Goal: Task Accomplishment & Management: Use online tool/utility

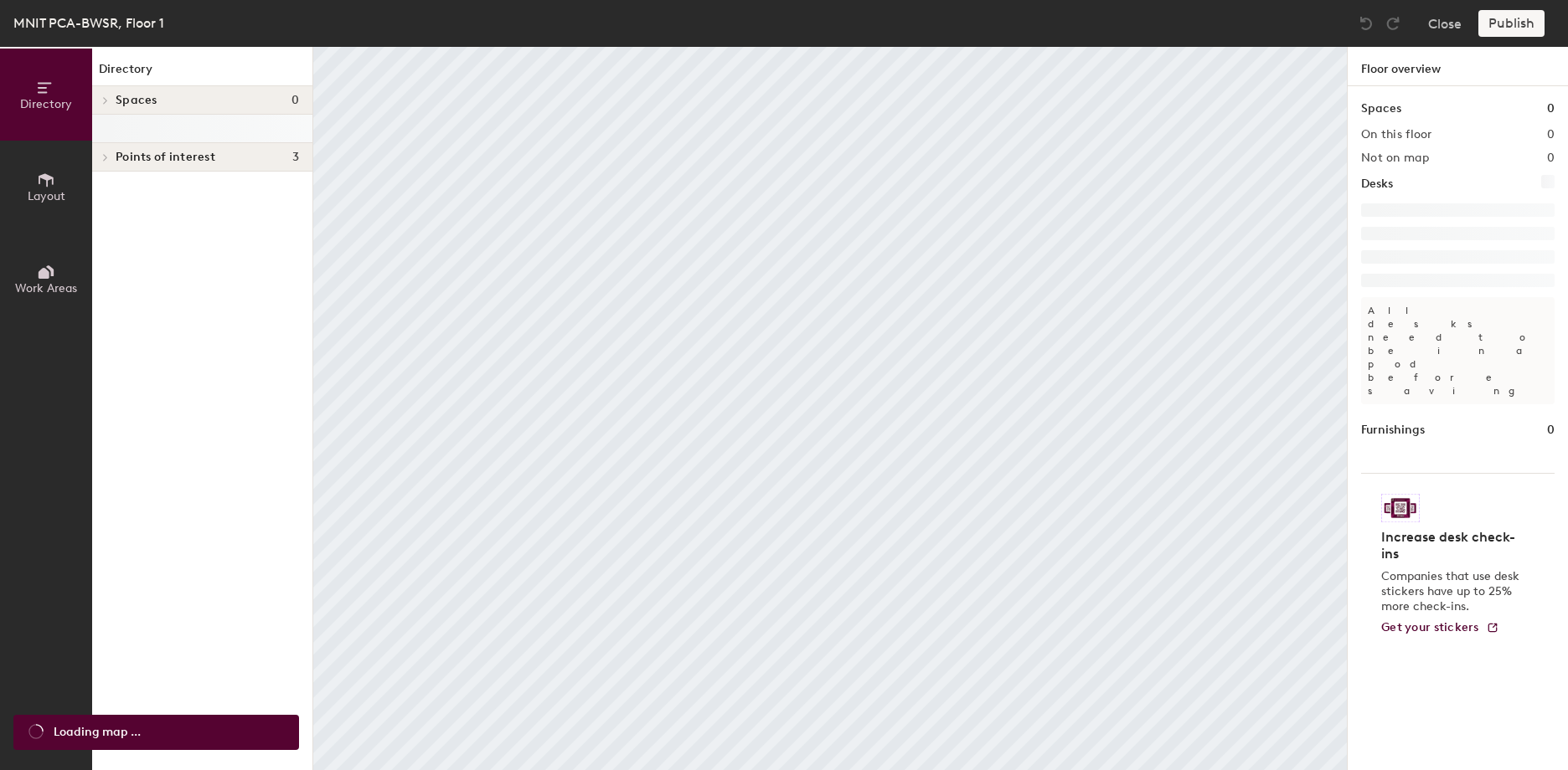
click at [45, 190] on span "Layout" at bounding box center [46, 196] width 37 height 14
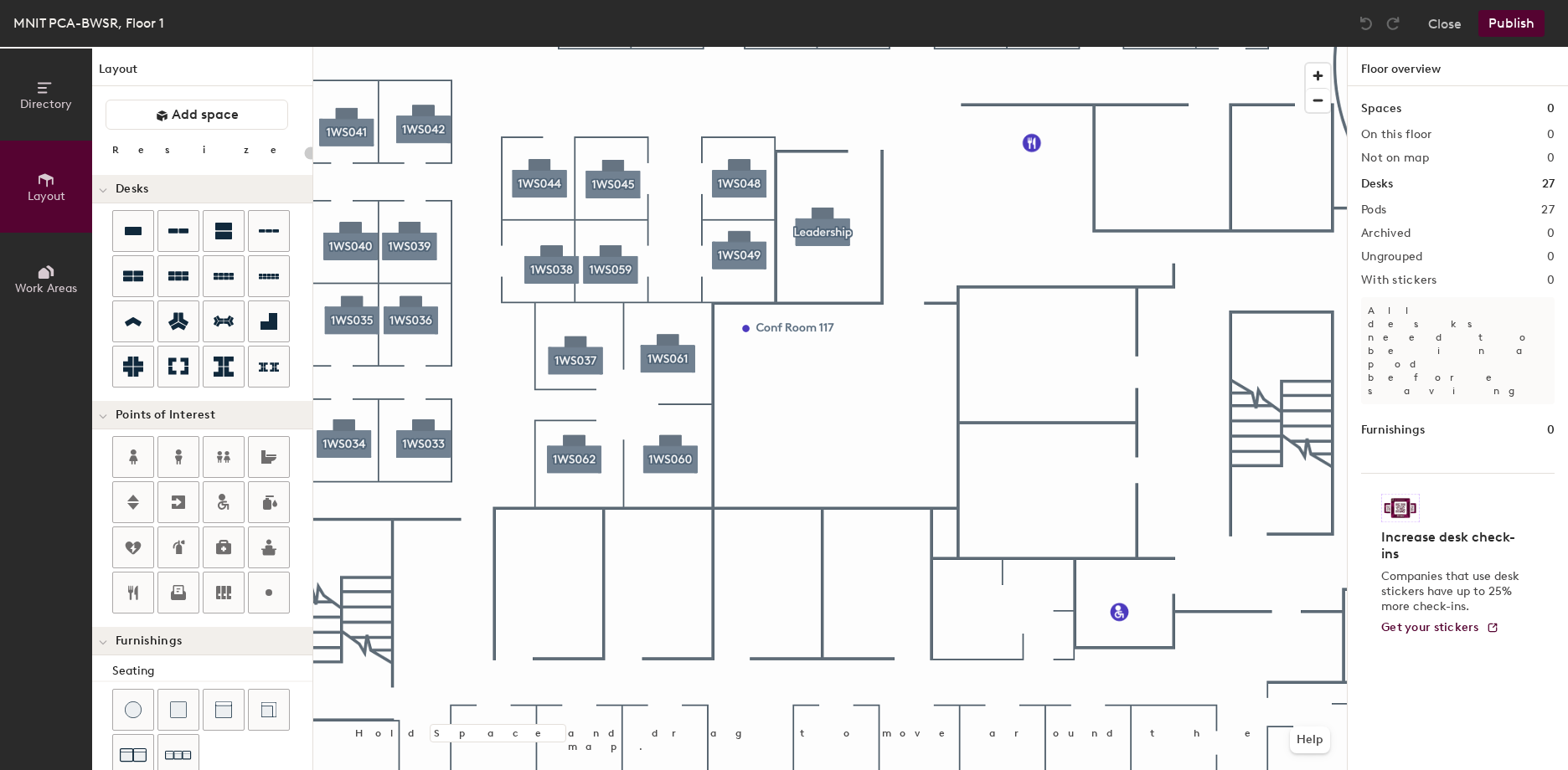
type input "140"
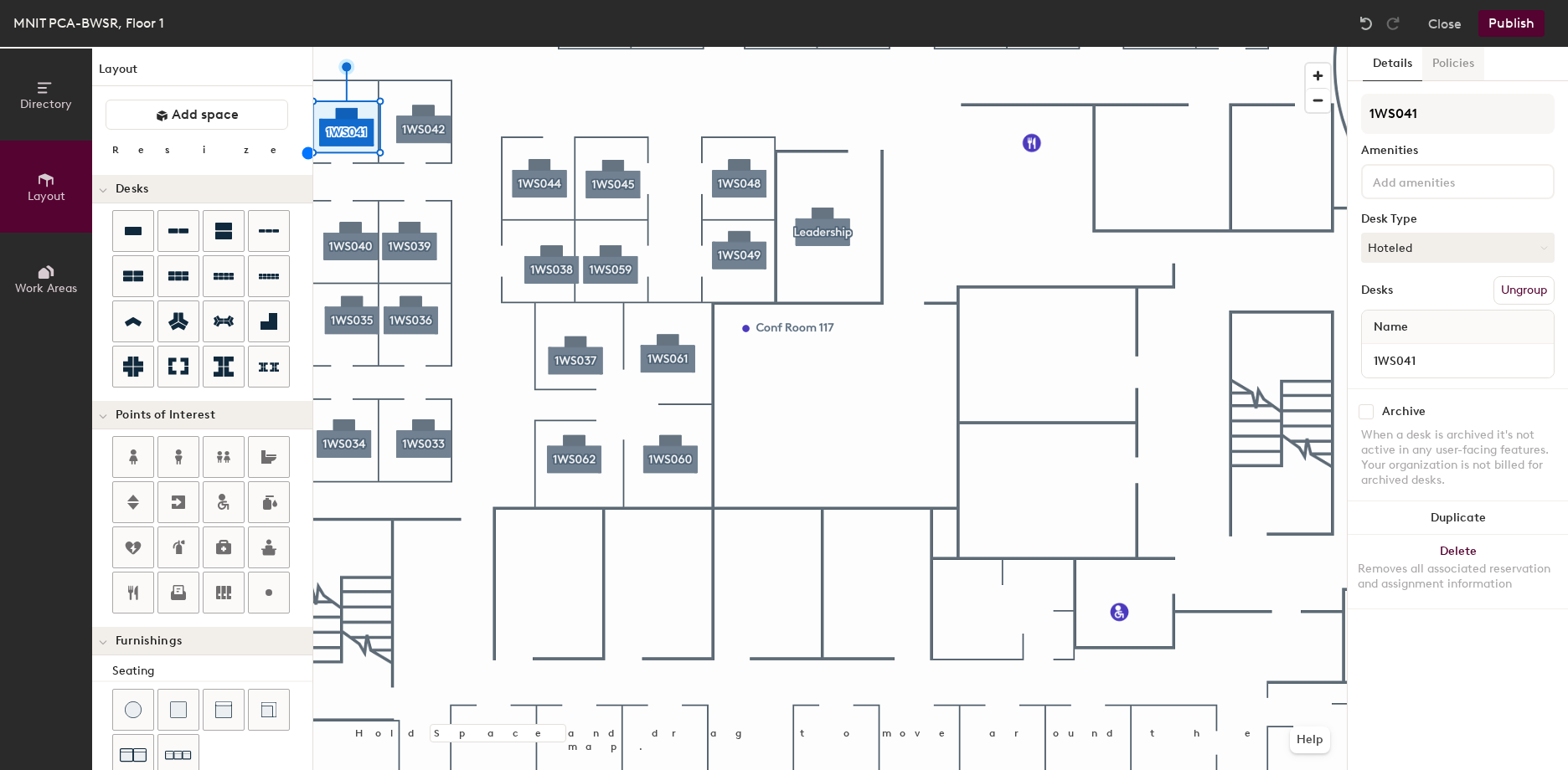
click at [1449, 64] on button "Policies" at bounding box center [1453, 64] width 62 height 35
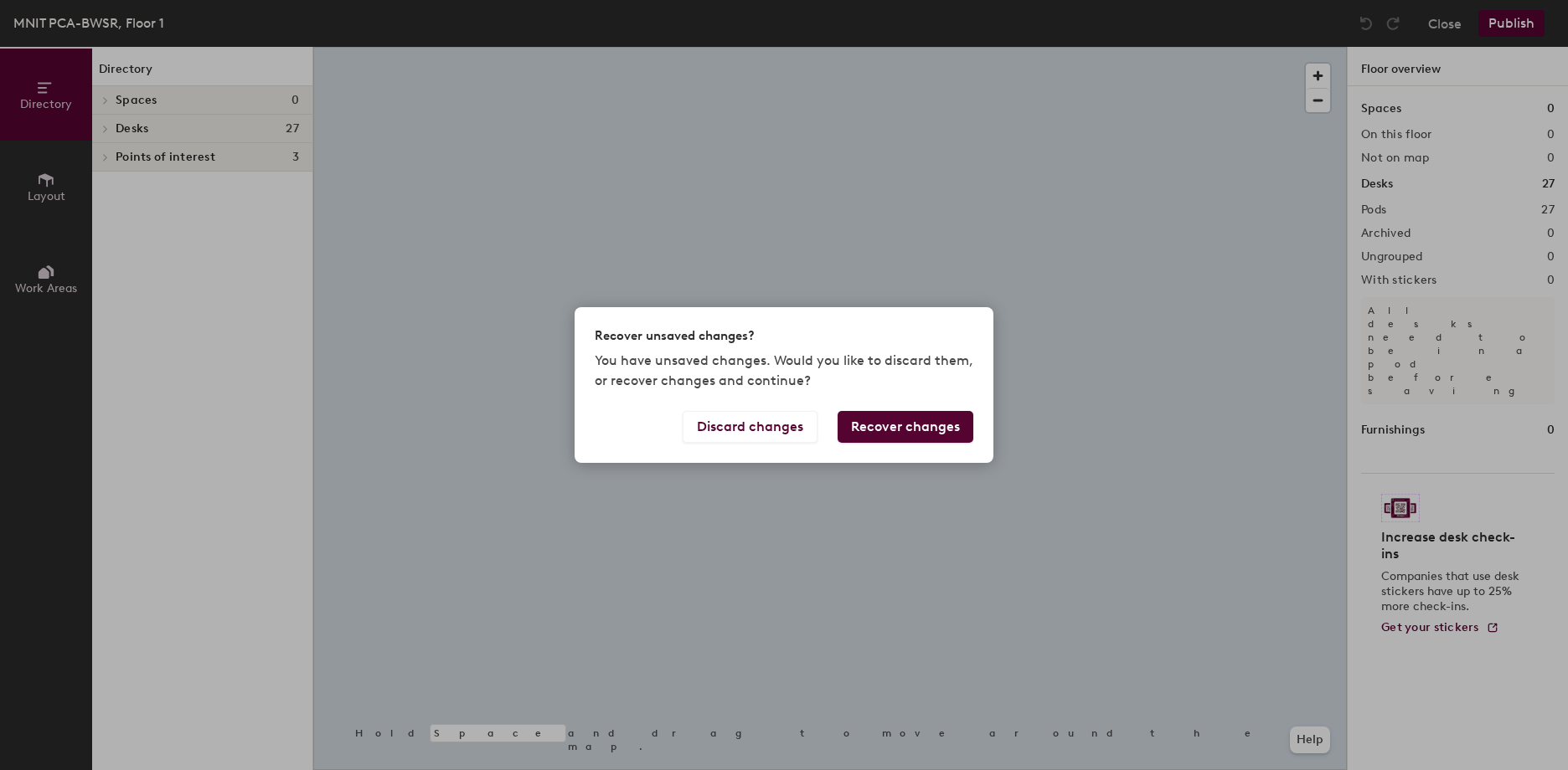
click at [50, 191] on div "Recover unsaved changes? You have unsaved changes. Would you like to discard th…" at bounding box center [784, 385] width 1568 height 770
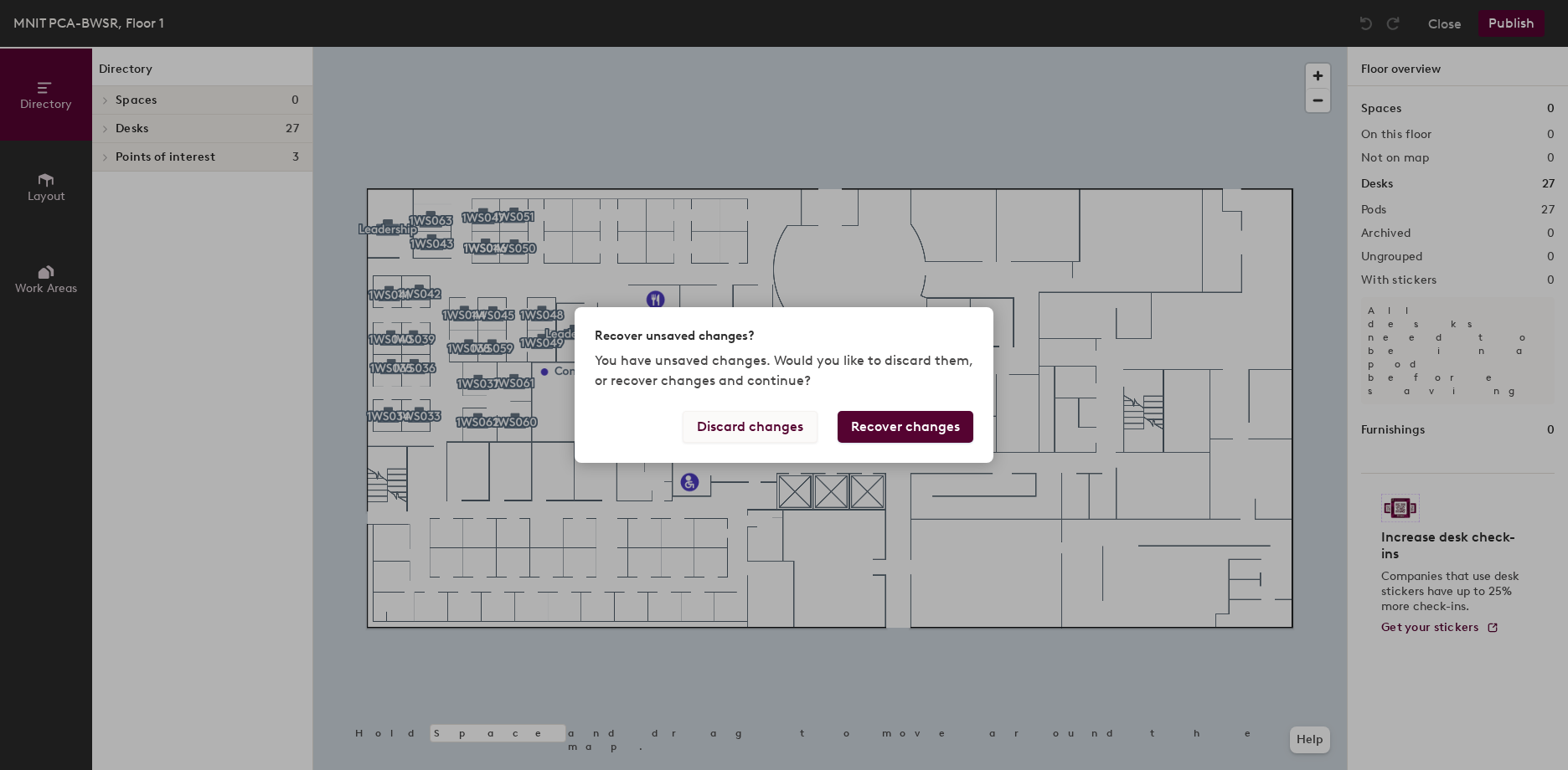
click at [783, 429] on button "Discard changes" at bounding box center [750, 427] width 135 height 32
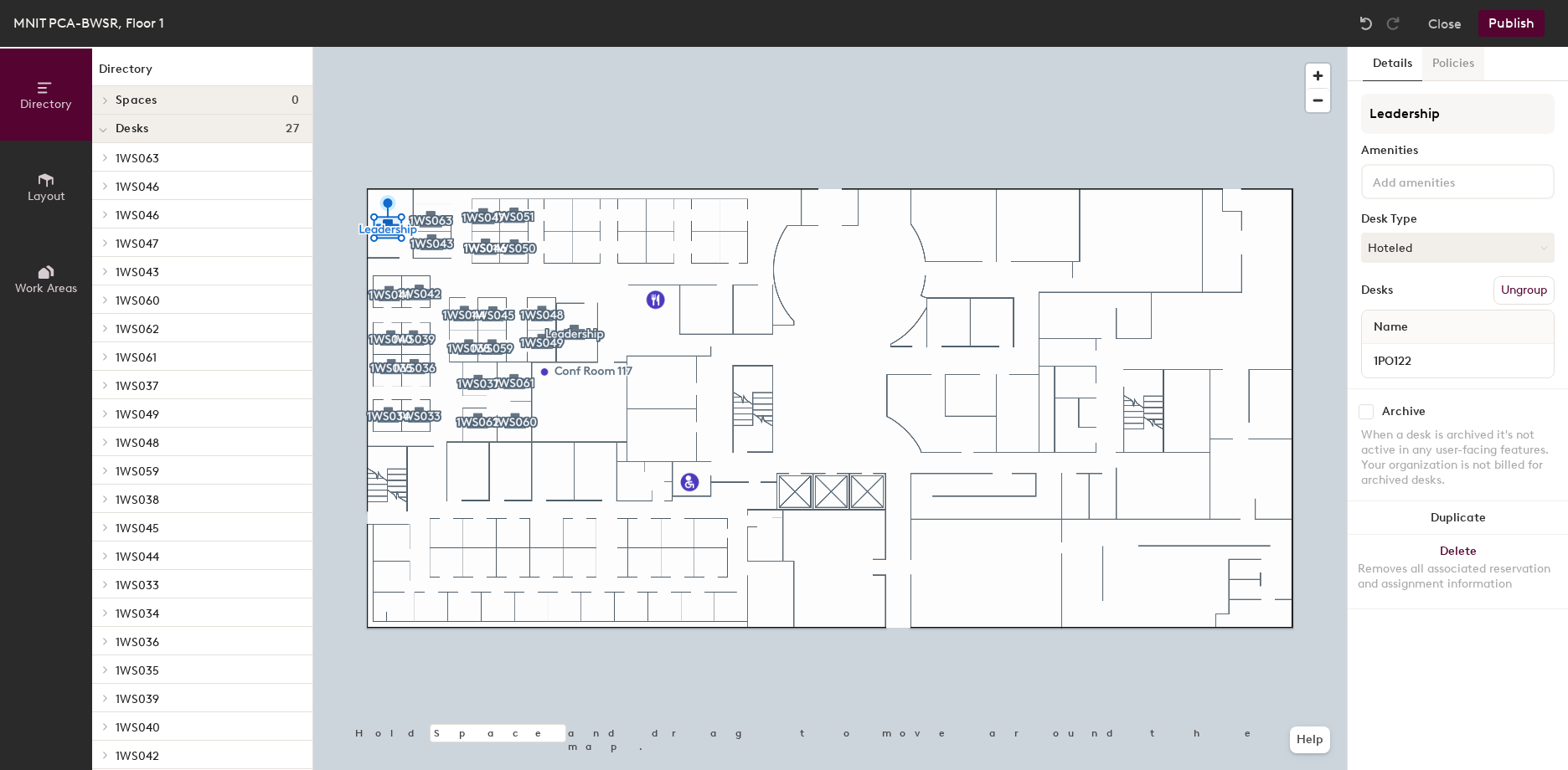
click at [1455, 67] on button "Policies" at bounding box center [1453, 64] width 62 height 35
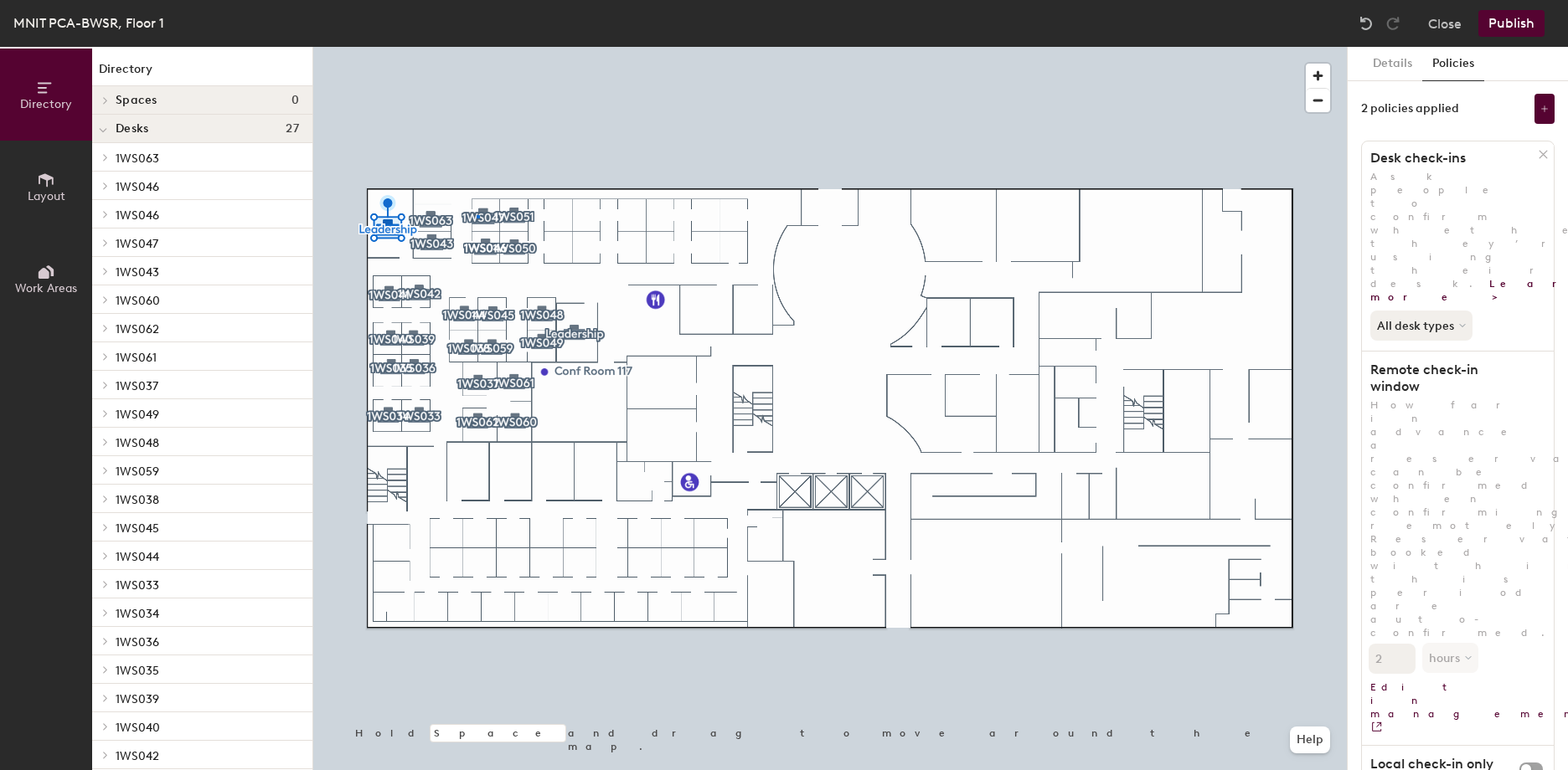
click at [477, 47] on div at bounding box center [829, 47] width 1033 height 0
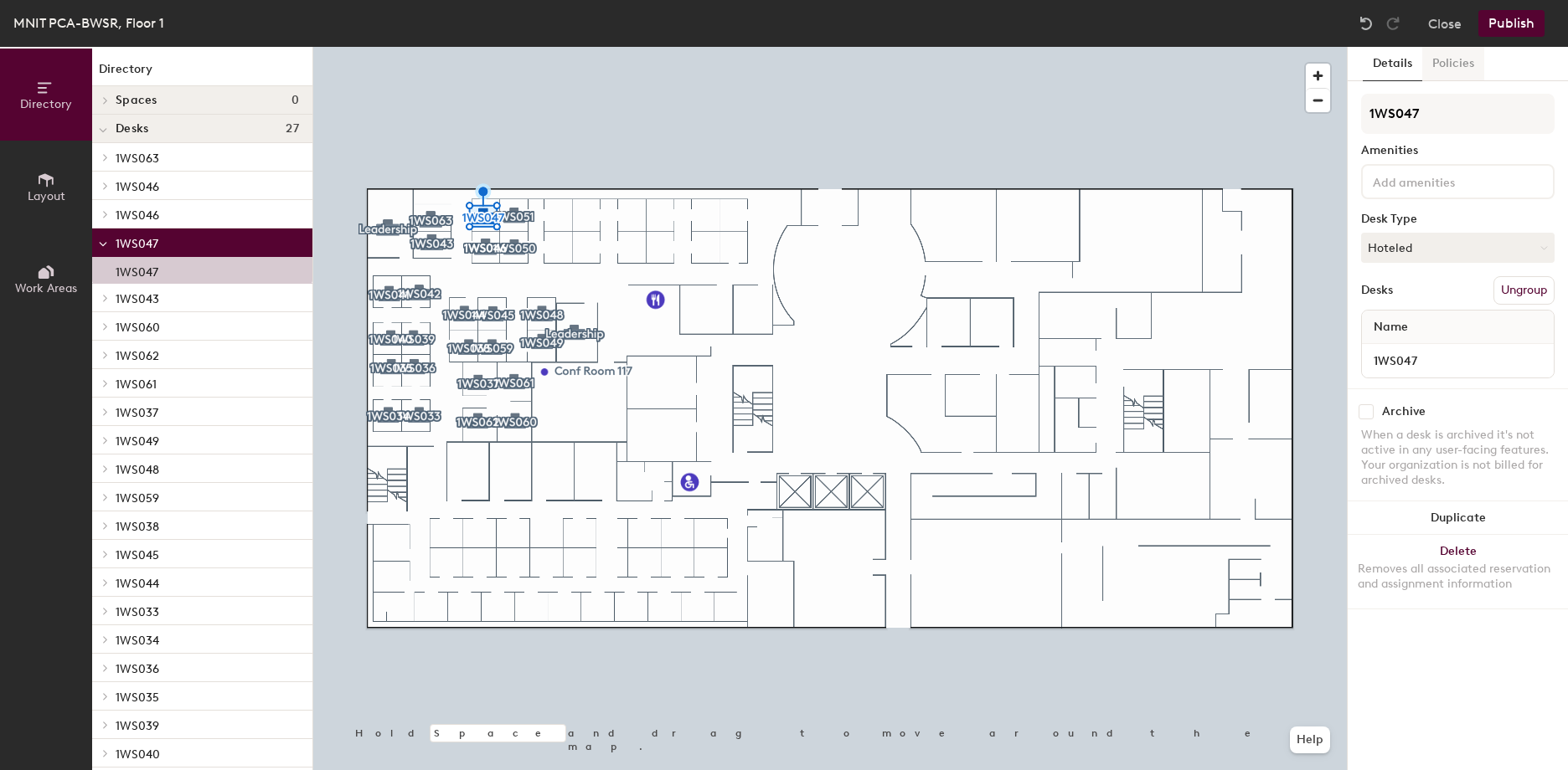
click at [1433, 62] on button "Policies" at bounding box center [1453, 64] width 62 height 35
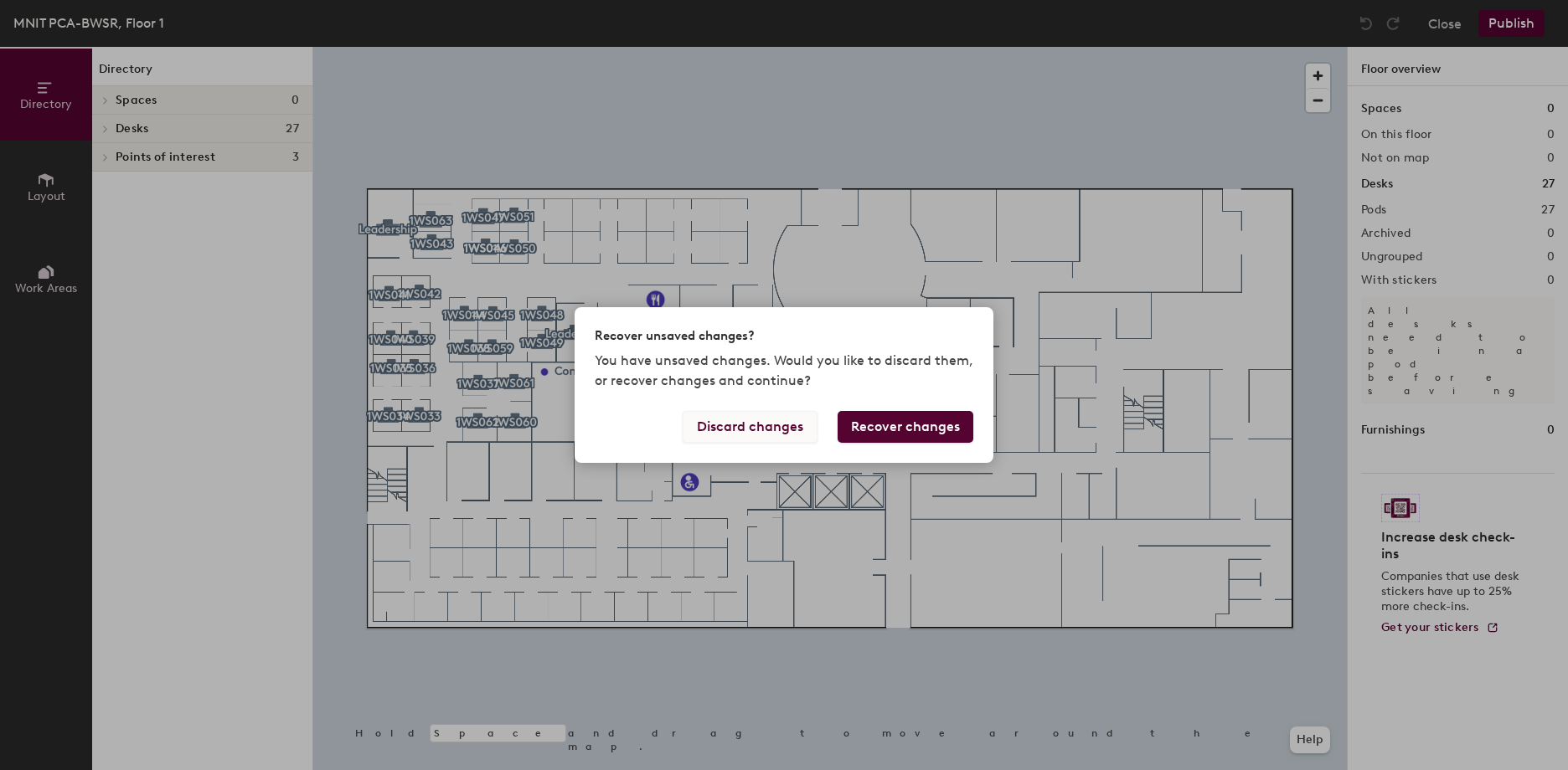
click at [759, 431] on button "Discard changes" at bounding box center [750, 427] width 135 height 32
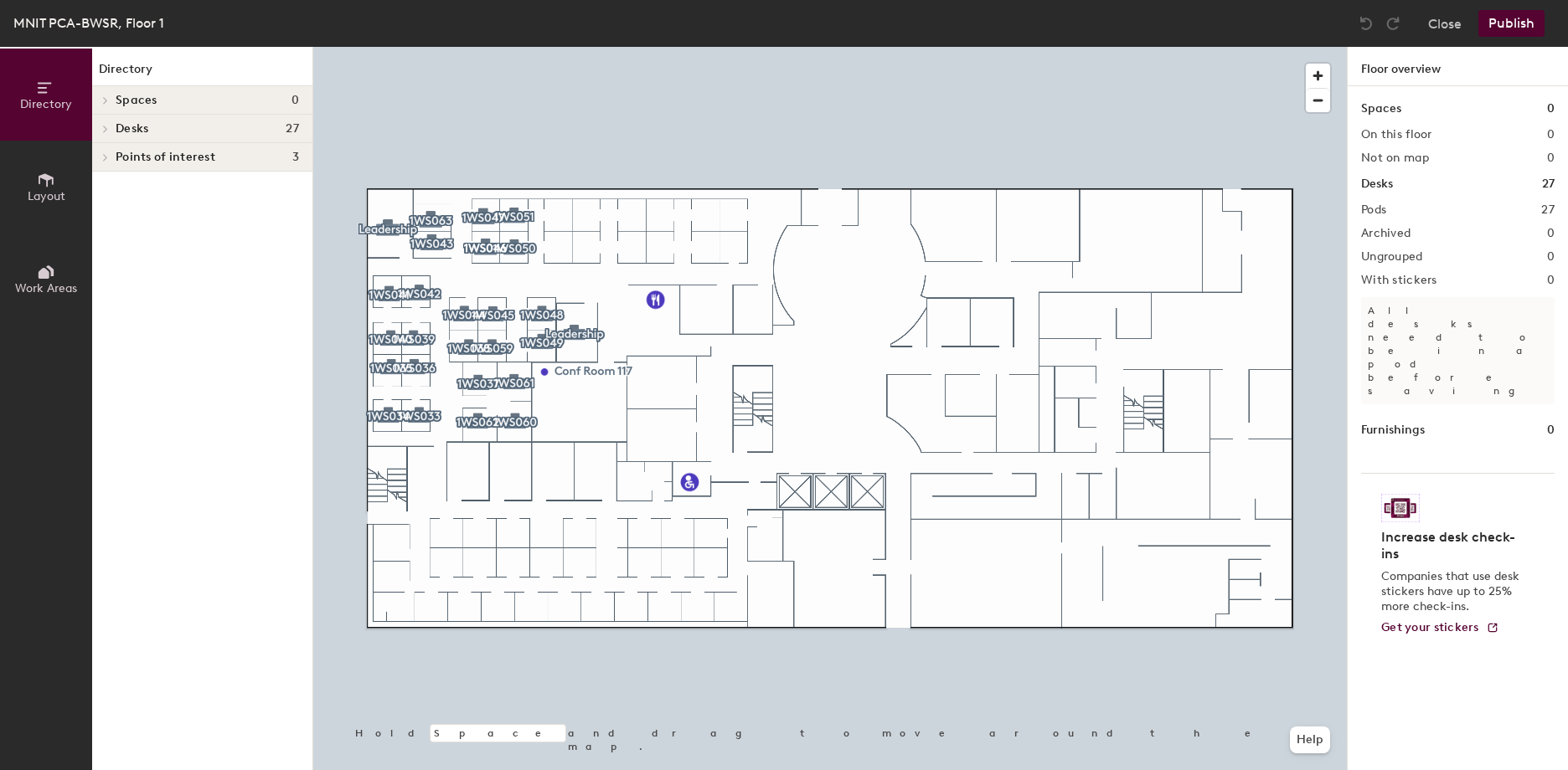
click at [35, 195] on span "Layout" at bounding box center [46, 196] width 37 height 14
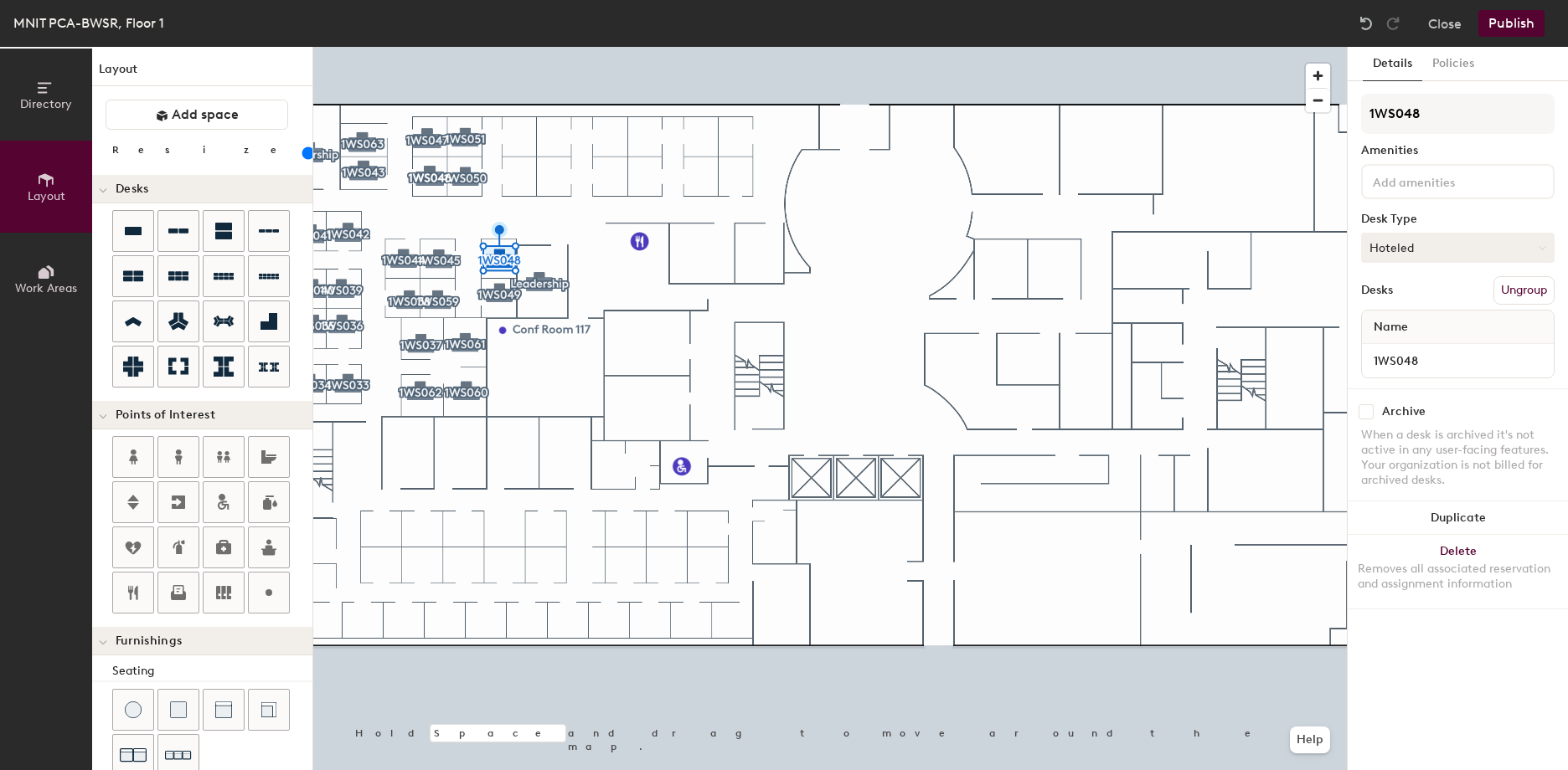
click at [1420, 245] on button "Hoteled" at bounding box center [1457, 248] width 193 height 30
click at [1400, 305] on div "Assigned" at bounding box center [1446, 299] width 168 height 25
click at [1481, 245] on button "Hoteled" at bounding box center [1457, 248] width 193 height 30
click at [1408, 299] on div "Assigned" at bounding box center [1446, 299] width 168 height 25
click at [1435, 252] on button "Hoteled" at bounding box center [1457, 248] width 193 height 30
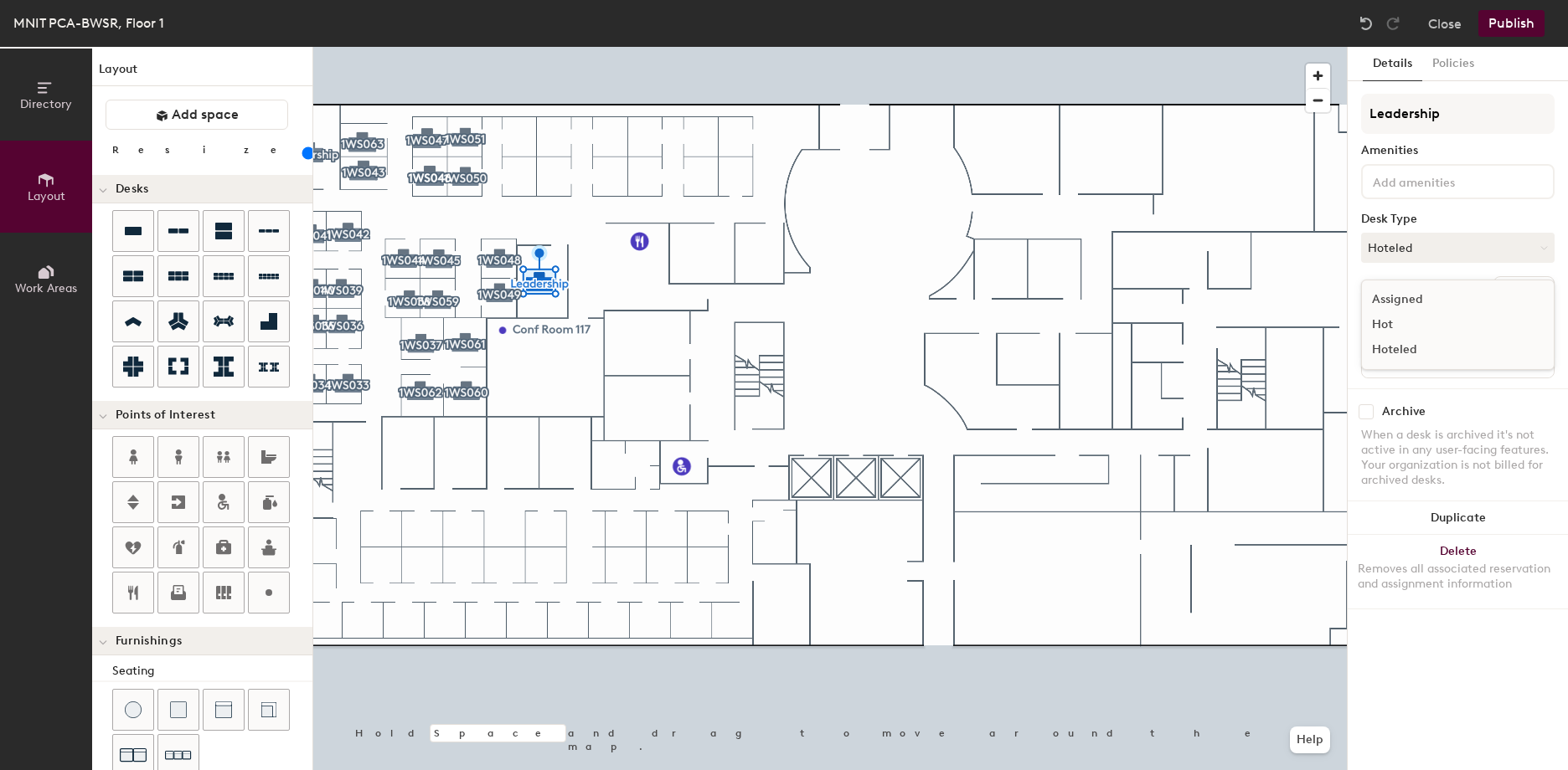
click at [1406, 298] on div "Assigned" at bounding box center [1446, 299] width 168 height 25
click at [324, 47] on div at bounding box center [829, 47] width 1033 height 0
click at [1415, 263] on div "Leadership Amenities Desk Type Hoteled Desks Ungroup Name 1PO122" at bounding box center [1457, 241] width 193 height 295
click at [1416, 253] on button "Hoteled" at bounding box center [1457, 248] width 193 height 30
click at [1404, 292] on div "Assigned" at bounding box center [1446, 299] width 168 height 25
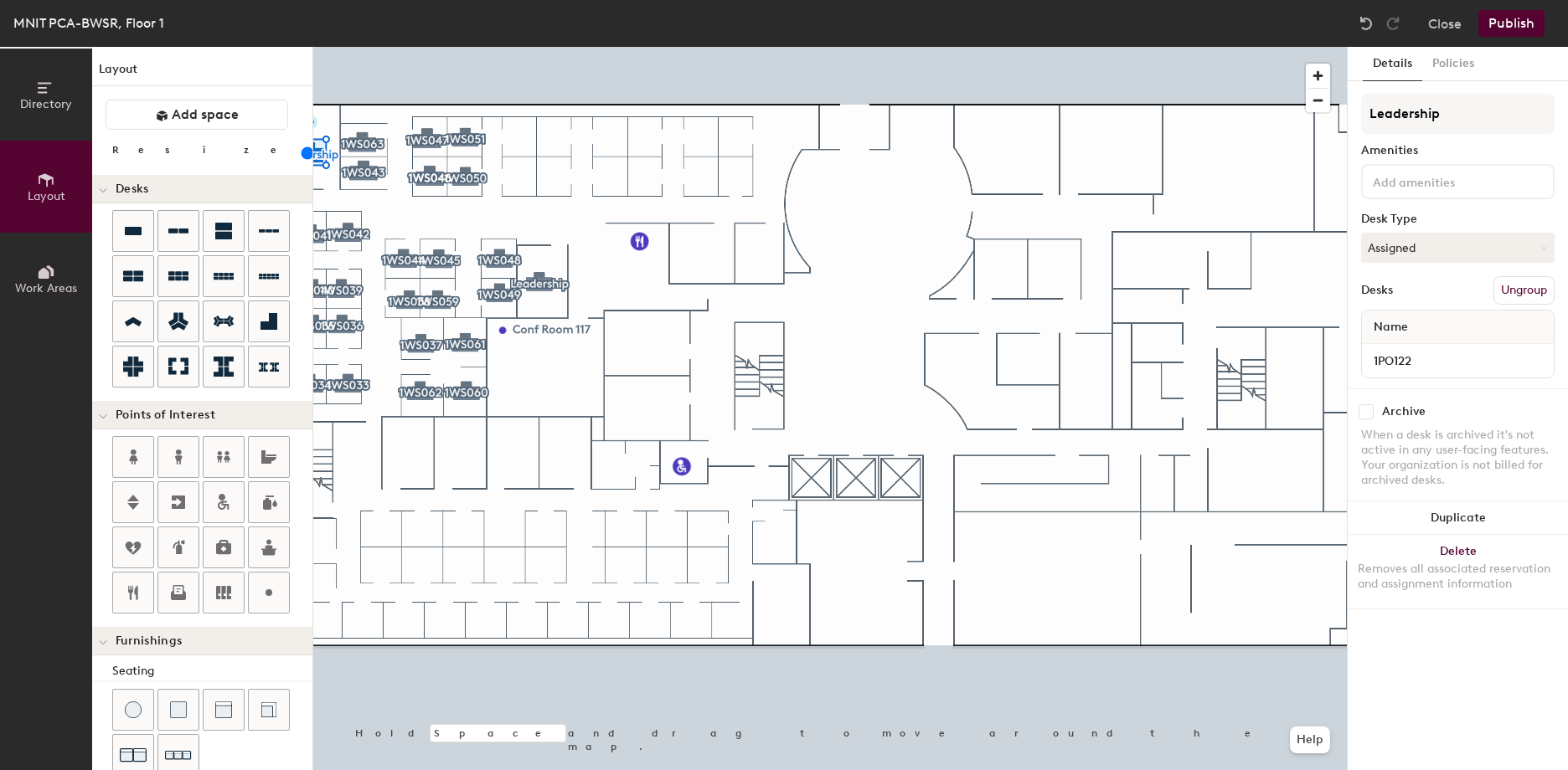
click at [1521, 32] on button "Publish" at bounding box center [1511, 23] width 66 height 27
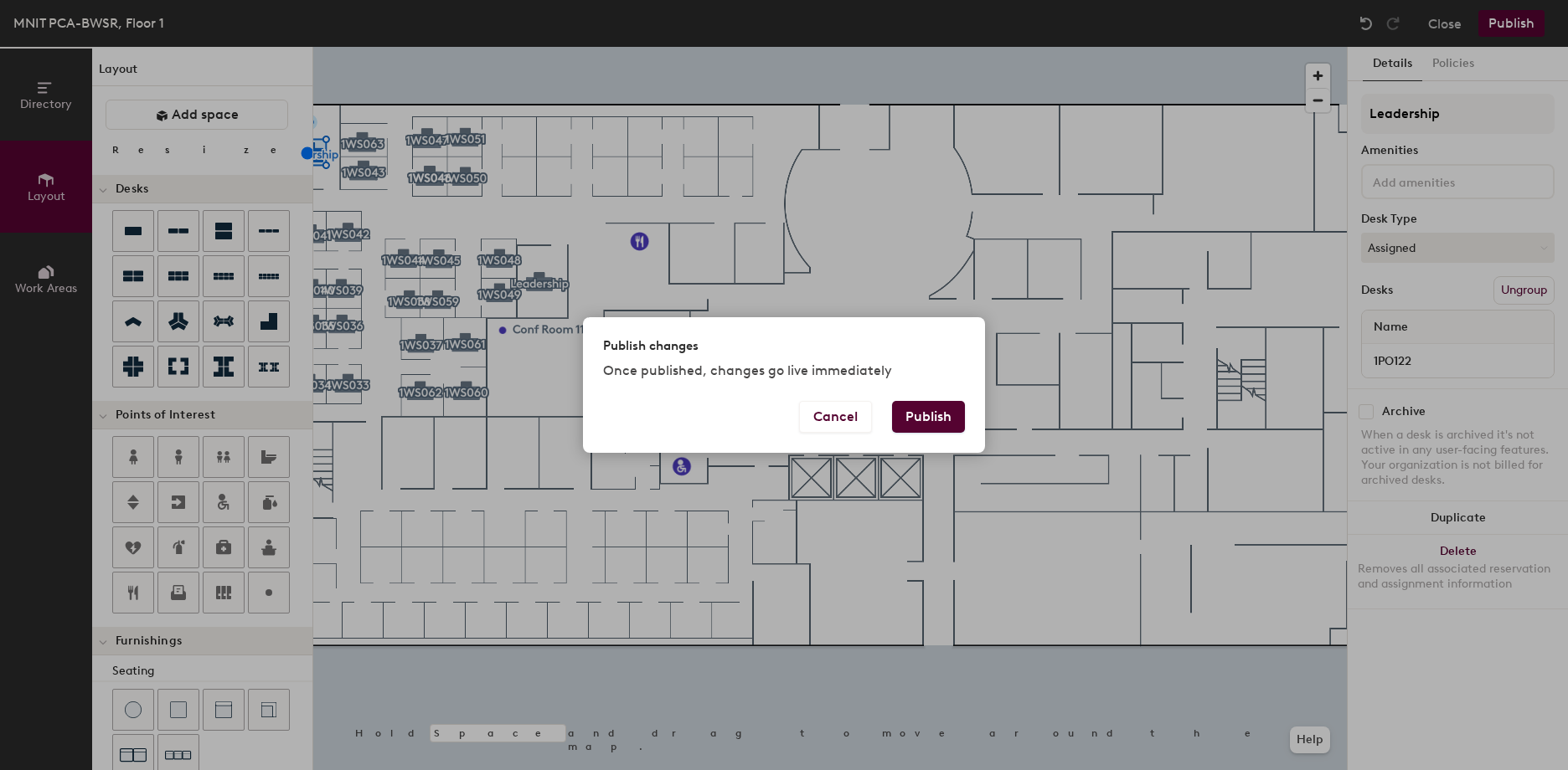
click at [920, 414] on button "Publish" at bounding box center [929, 417] width 73 height 32
type input "20"
